Goal: Find specific page/section: Find specific page/section

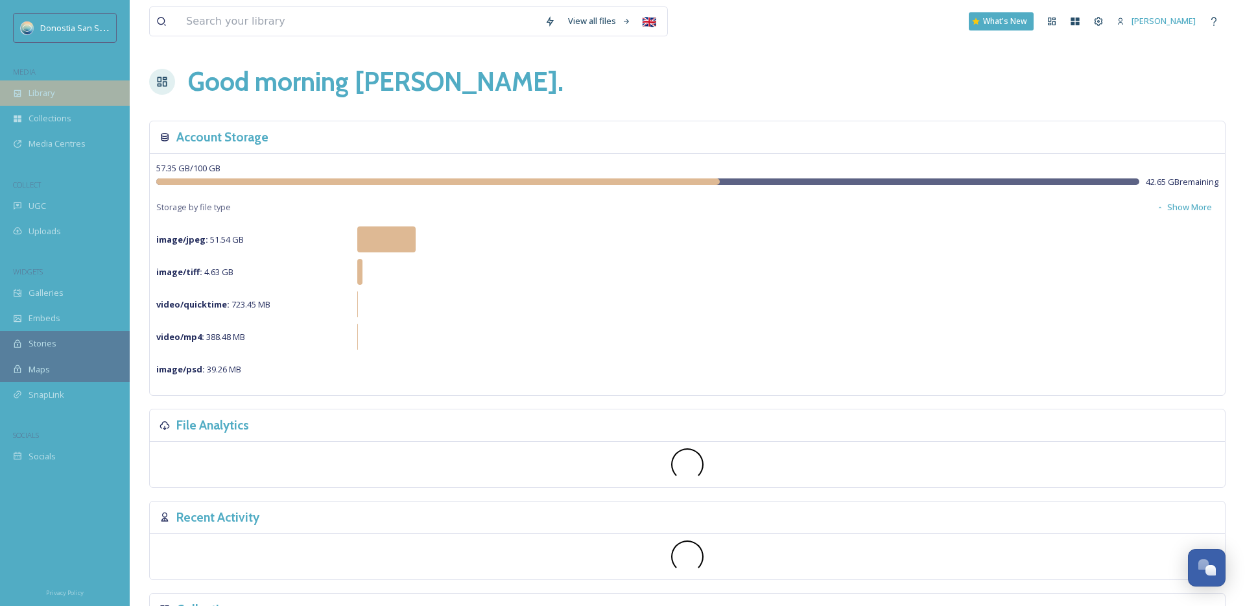
click at [58, 104] on div "Library" at bounding box center [65, 92] width 130 height 25
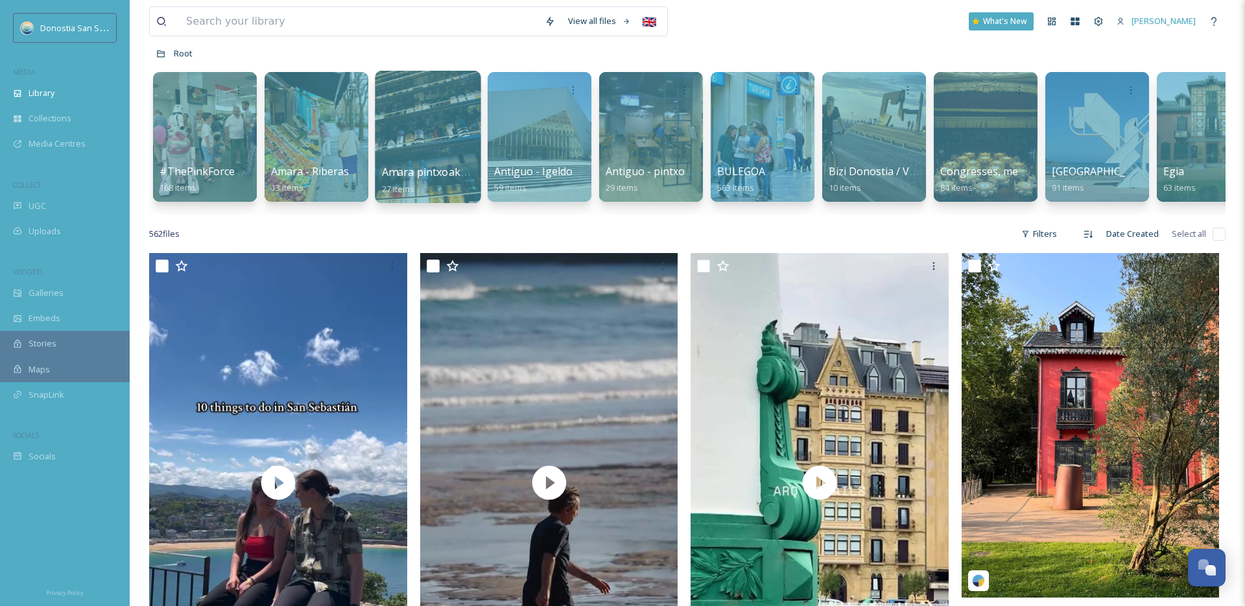
scroll to position [167, 0]
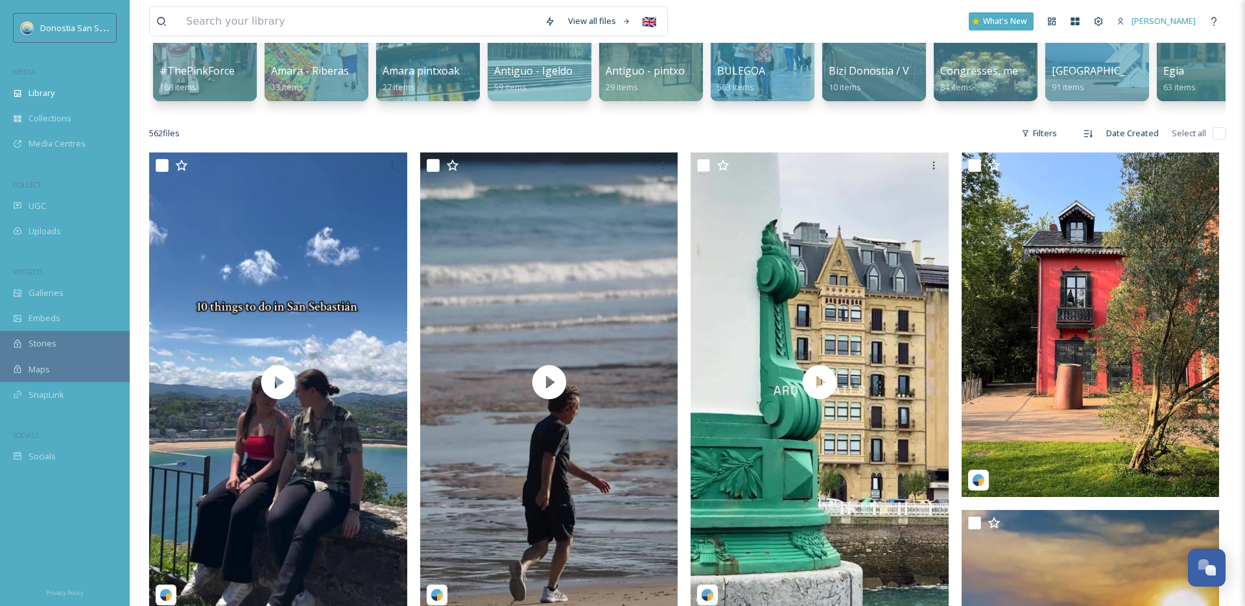
click at [624, 129] on div "562 file s Filters Date Created Select all" at bounding box center [687, 133] width 1076 height 25
